Goal: Transaction & Acquisition: Purchase product/service

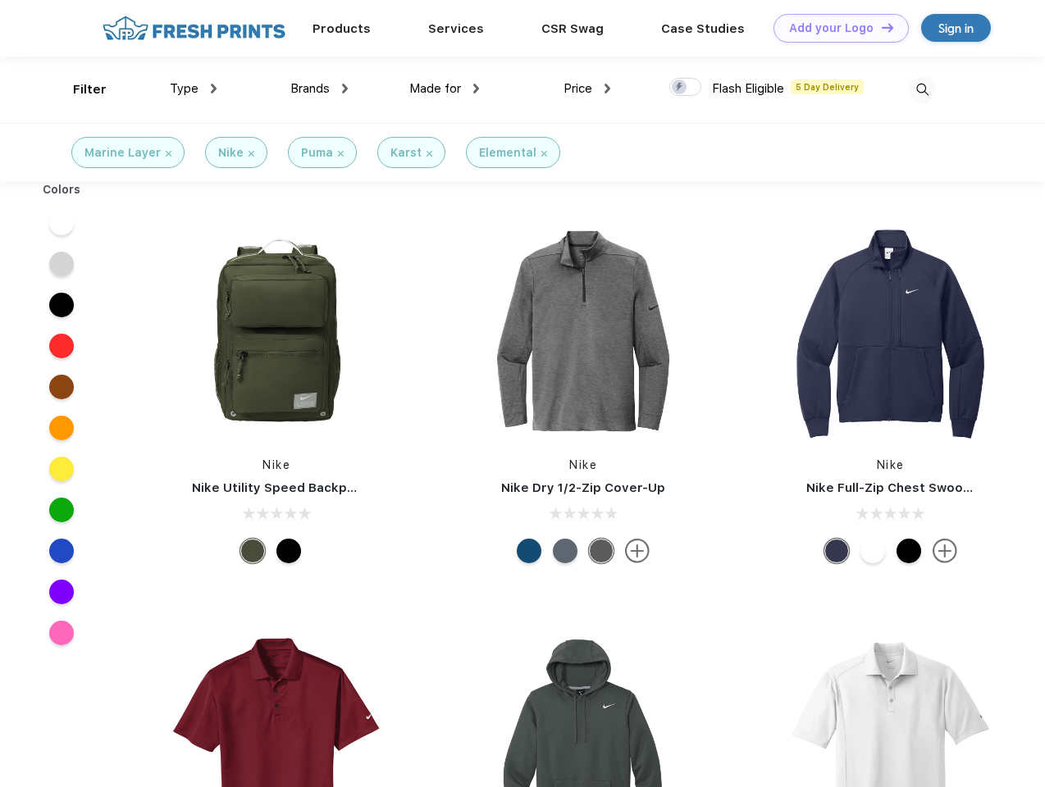
scroll to position [1, 0]
click at [835, 28] on link "Add your Logo Design Tool" at bounding box center [840, 28] width 135 height 29
click at [0, 0] on div "Design Tool" at bounding box center [0, 0] width 0 height 0
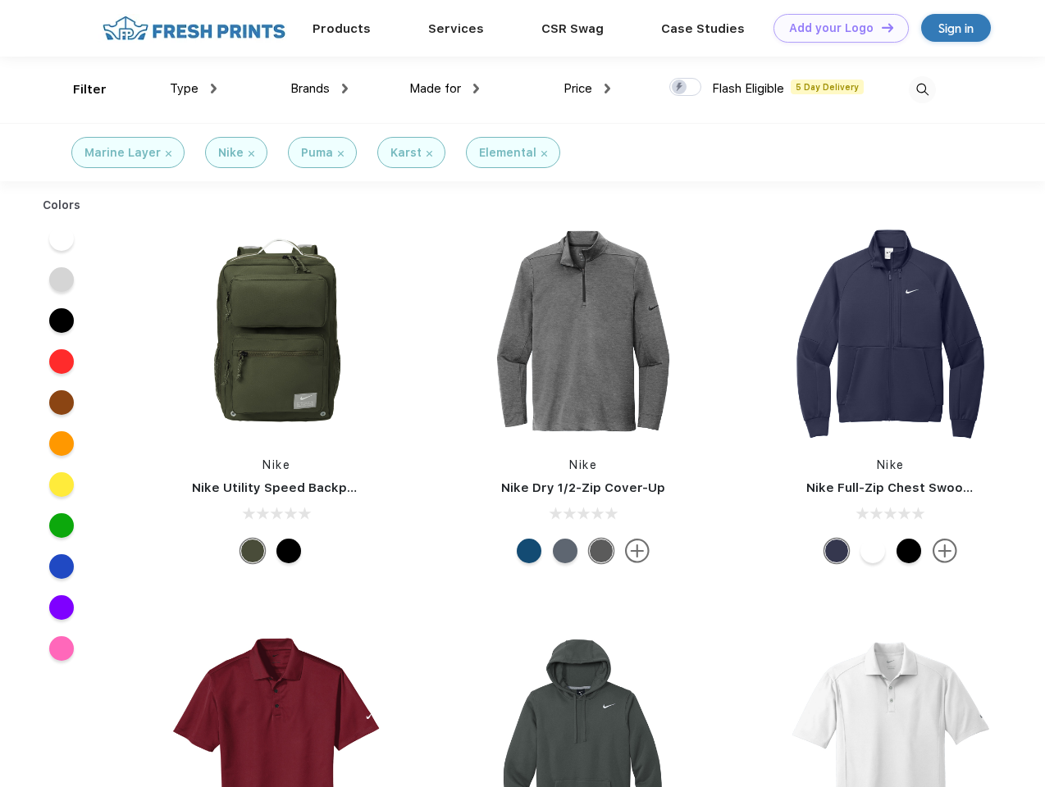
click at [880, 27] on link "Add your Logo Design Tool" at bounding box center [840, 28] width 135 height 29
click at [79, 89] on div "Filter" at bounding box center [90, 89] width 34 height 19
click at [194, 89] on span "Type" at bounding box center [184, 88] width 29 height 15
click at [319, 89] on span "Brands" at bounding box center [309, 88] width 39 height 15
click at [445, 89] on span "Made for" at bounding box center [435, 88] width 52 height 15
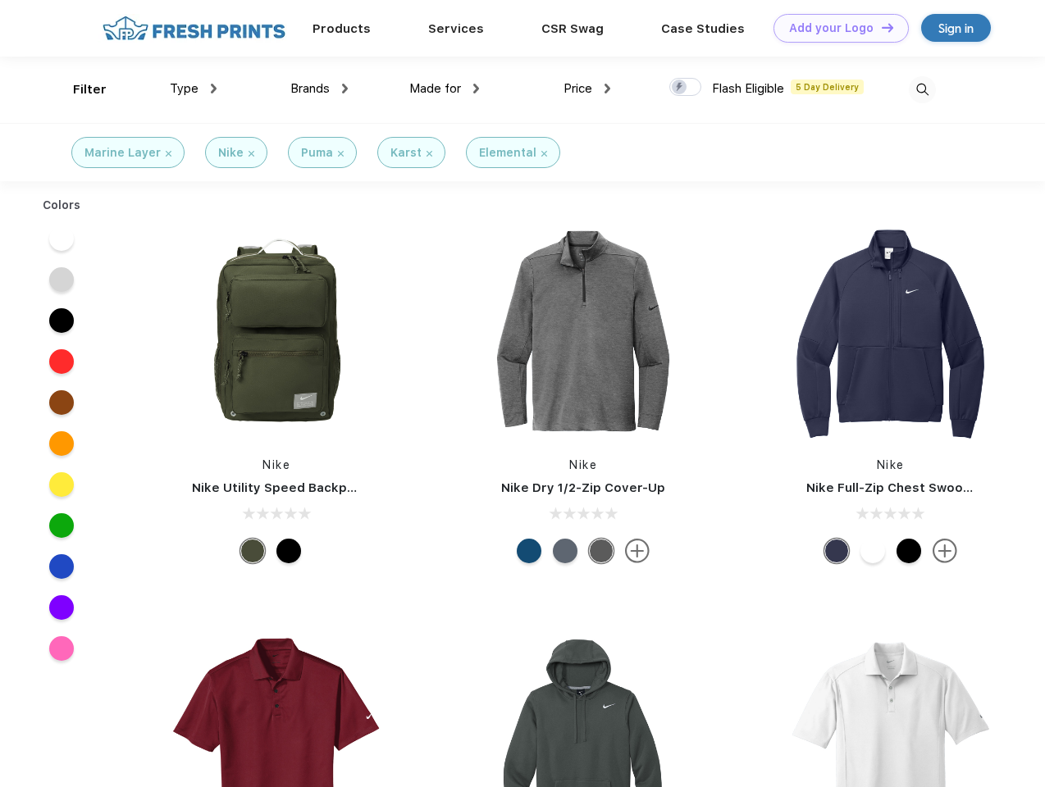
click at [587, 89] on span "Price" at bounding box center [577, 88] width 29 height 15
click at [686, 88] on div at bounding box center [685, 87] width 32 height 18
click at [680, 88] on input "checkbox" at bounding box center [674, 82] width 11 height 11
click at [922, 89] on img at bounding box center [922, 89] width 27 height 27
